Goal: Find contact information: Find contact information

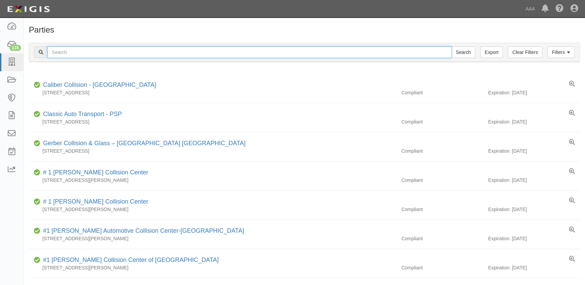
click at [119, 54] on input "text" at bounding box center [249, 52] width 404 height 12
click at [160, 51] on input "text" at bounding box center [249, 52] width 404 height 12
type input "bmw"
click at [451, 46] on input "Search" at bounding box center [463, 52] width 24 height 12
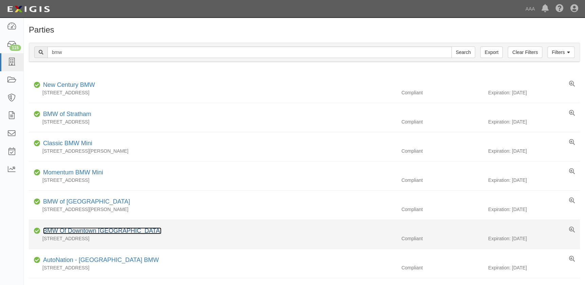
click at [124, 231] on link "BMW Of Downtown Los Angeles" at bounding box center [102, 230] width 118 height 7
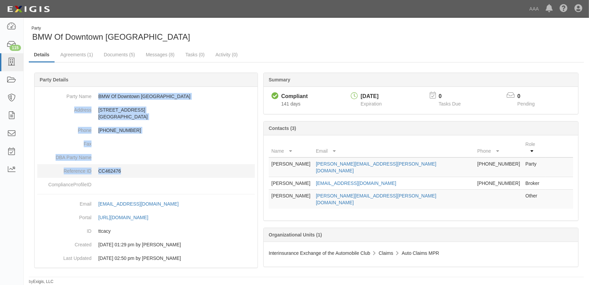
drag, startPoint x: 98, startPoint y: 97, endPoint x: 141, endPoint y: 174, distance: 88.1
click at [141, 174] on dl "Party Name BMW Of [GEOGRAPHIC_DATA] Address [STREET_ADDRESS] Phone [PHONE_NUMBE…" at bounding box center [146, 140] width 218 height 102
copy dl "BMW Of [GEOGRAPHIC_DATA] Address [STREET_ADDRESS] Phone [PHONE_NUMBER] Fax DBA …"
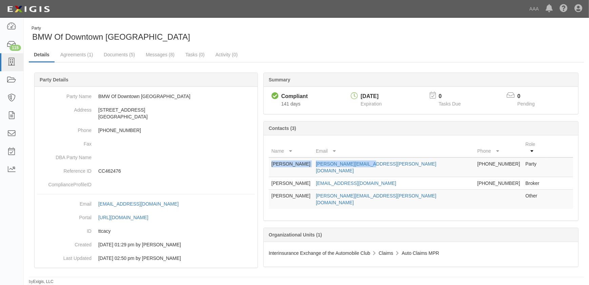
drag, startPoint x: 394, startPoint y: 154, endPoint x: 268, endPoint y: 159, distance: 126.1
click at [268, 159] on div "Name Email Phone Role Mathew Phillips Tony.diaz@carpros.com 323-583-1901 Party …" at bounding box center [421, 177] width 314 height 85
copy table "Name Email Phone Role Mathew Phillips Tony.diaz@carpros.com"
click at [300, 262] on div at bounding box center [306, 179] width 555 height 192
drag, startPoint x: 383, startPoint y: 158, endPoint x: 331, endPoint y: 160, distance: 51.5
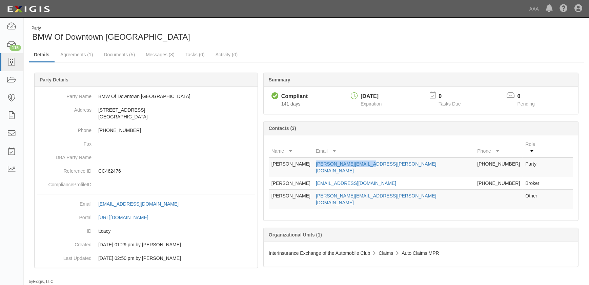
click at [331, 160] on td "Tony.diaz@carpros.com" at bounding box center [393, 167] width 161 height 20
copy link "Tony.diaz@carpros.com"
